Goal: Task Accomplishment & Management: Manage account settings

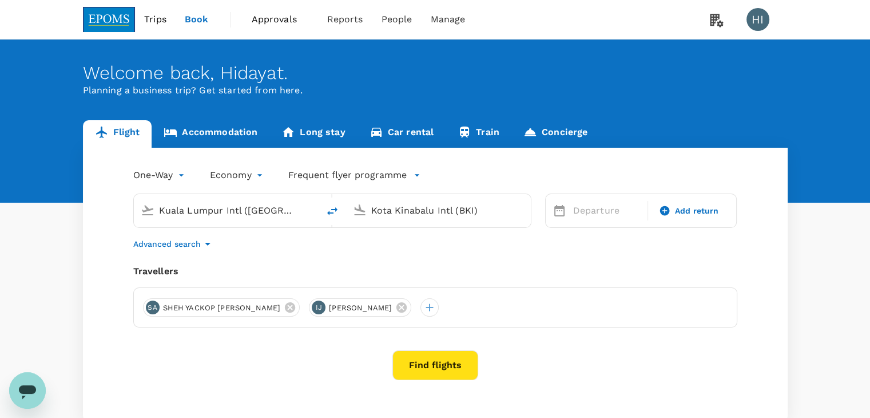
click at [199, 20] on span "Book" at bounding box center [197, 20] width 24 height 14
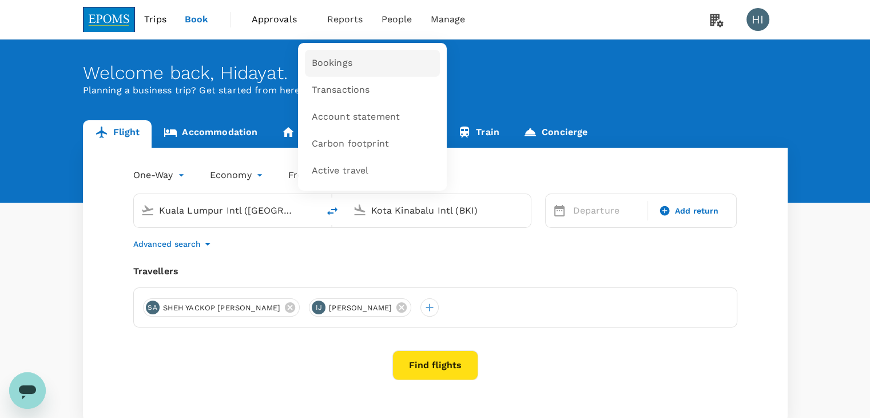
click at [340, 60] on span "Bookings" at bounding box center [332, 63] width 41 height 13
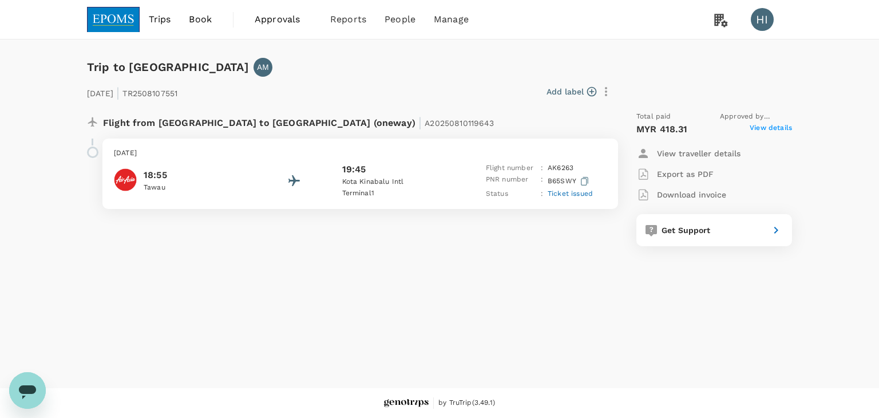
click at [692, 191] on p "Download invoice" at bounding box center [691, 194] width 69 height 11
copy span "A20250810119643"
drag, startPoint x: 372, startPoint y: 120, endPoint x: 303, endPoint y: 125, distance: 69.5
click at [303, 125] on p "Flight from Malaysia to Malaysia (oneway) | A20250810119643" at bounding box center [298, 121] width 391 height 21
click at [397, 179] on p "Kota Kinabalu Intl" at bounding box center [393, 181] width 103 height 11
